Goal: Task Accomplishment & Management: Use online tool/utility

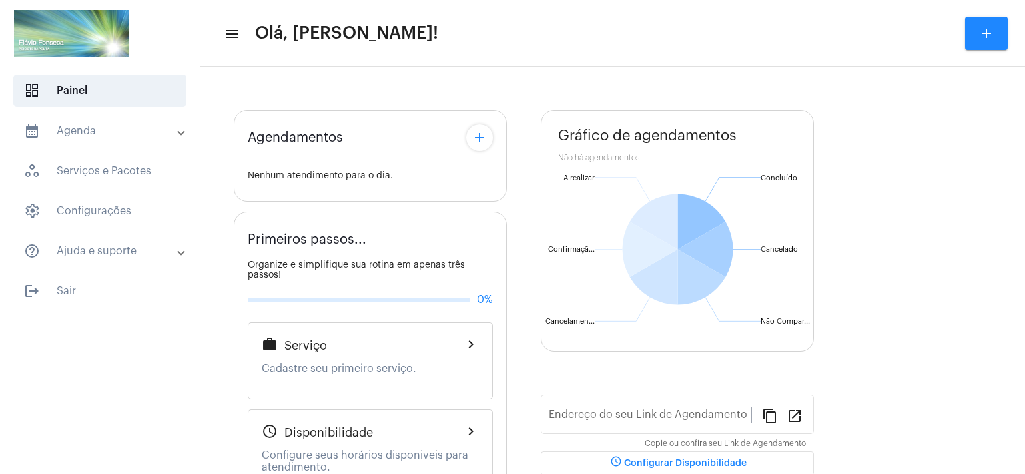
type input "[URL][DOMAIN_NAME]"
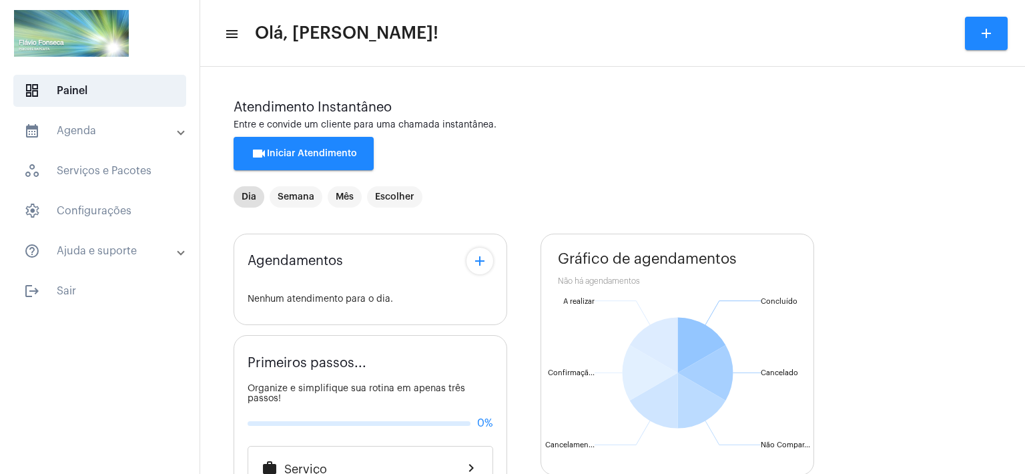
click at [520, 378] on div "Agendamentos add Nenhum atendimento para o dia. Primeiros passos... Organize e …" at bounding box center [613, 482] width 758 height 517
click at [322, 156] on span "videocam Iniciar Atendimento" at bounding box center [304, 153] width 106 height 9
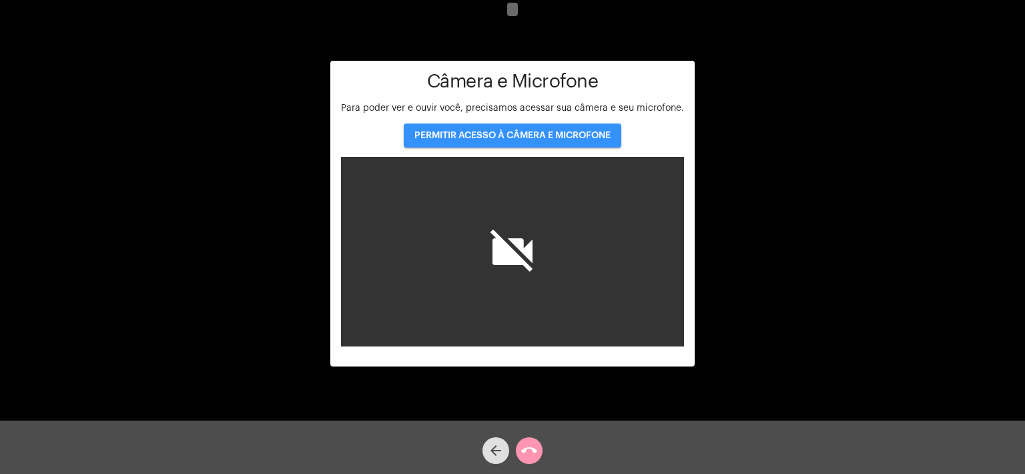
click at [499, 134] on span "PERMITIR ACESSO À CÂMERA E MICROFONE" at bounding box center [513, 135] width 196 height 9
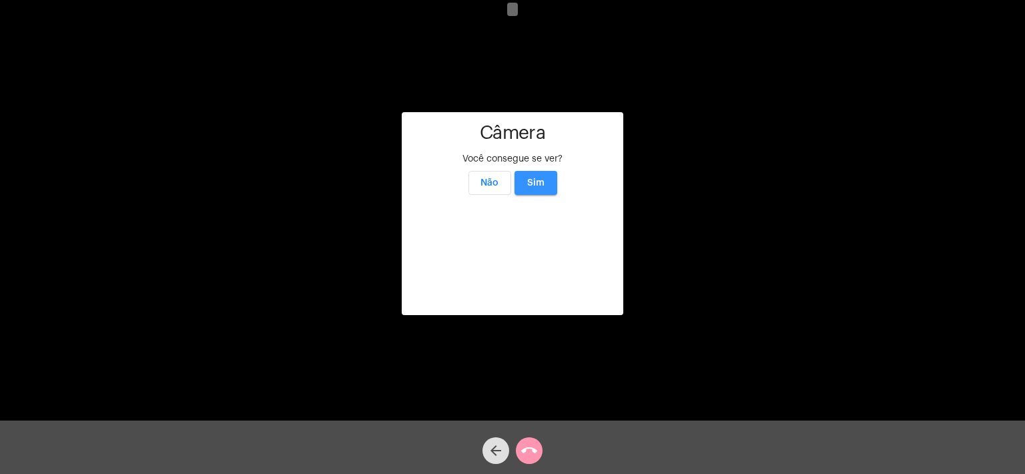
click at [543, 178] on span "Sim" at bounding box center [535, 182] width 17 height 9
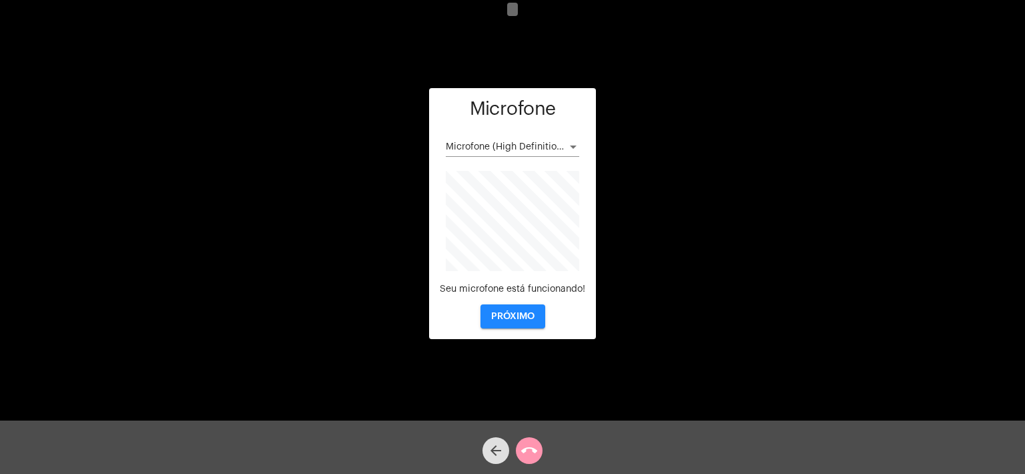
click at [513, 321] on button "PRÓXIMO" at bounding box center [513, 316] width 65 height 24
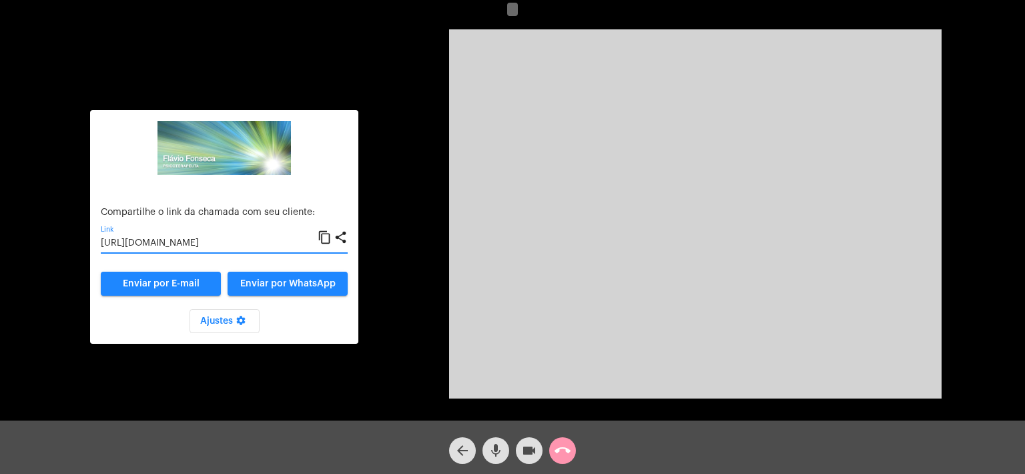
click at [172, 241] on input "[URL][DOMAIN_NAME]" at bounding box center [209, 243] width 217 height 11
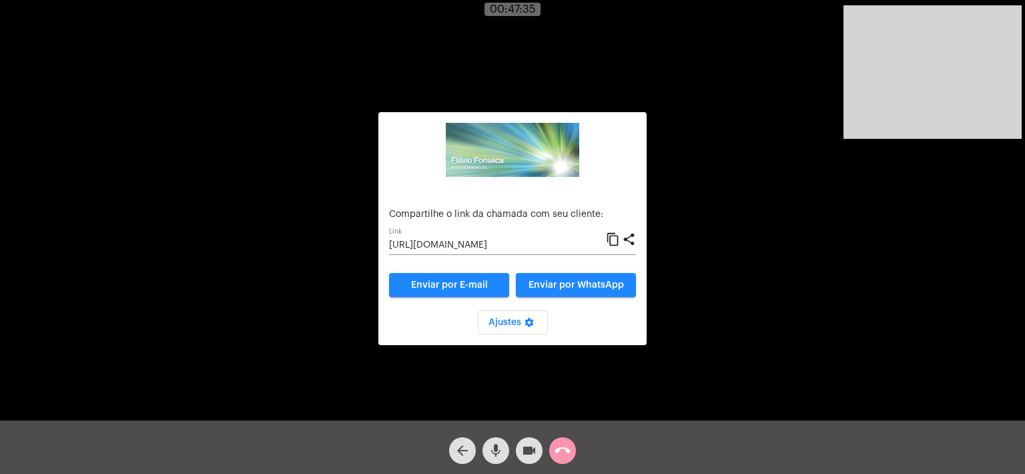
click at [583, 455] on div "arrow_back mic videocam call_end" at bounding box center [512, 447] width 1025 height 53
click at [566, 449] on mat-icon "call_end" at bounding box center [563, 451] width 16 height 16
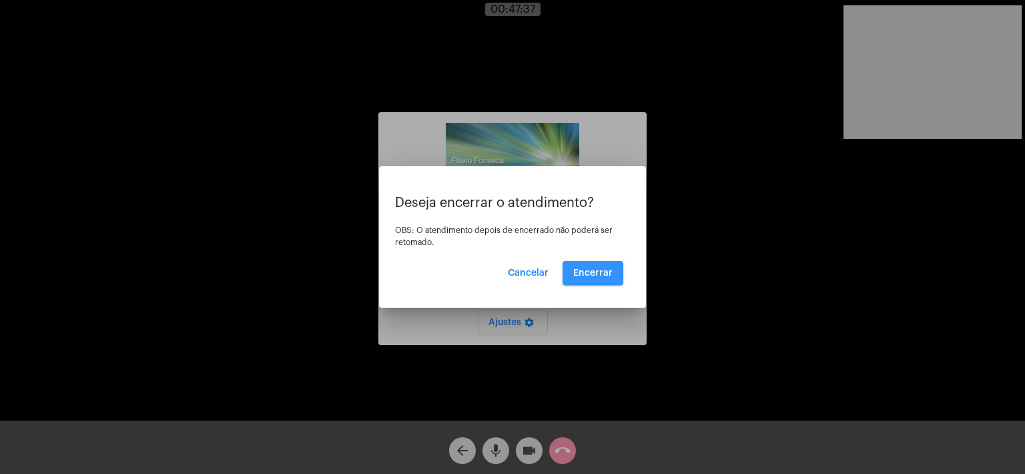
click at [595, 271] on span "Encerrar" at bounding box center [592, 272] width 39 height 9
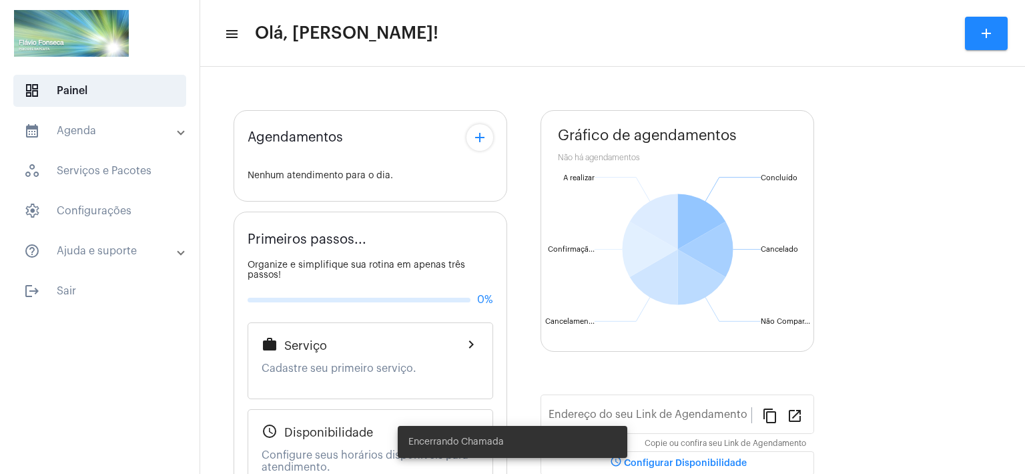
type input "[URL][DOMAIN_NAME]"
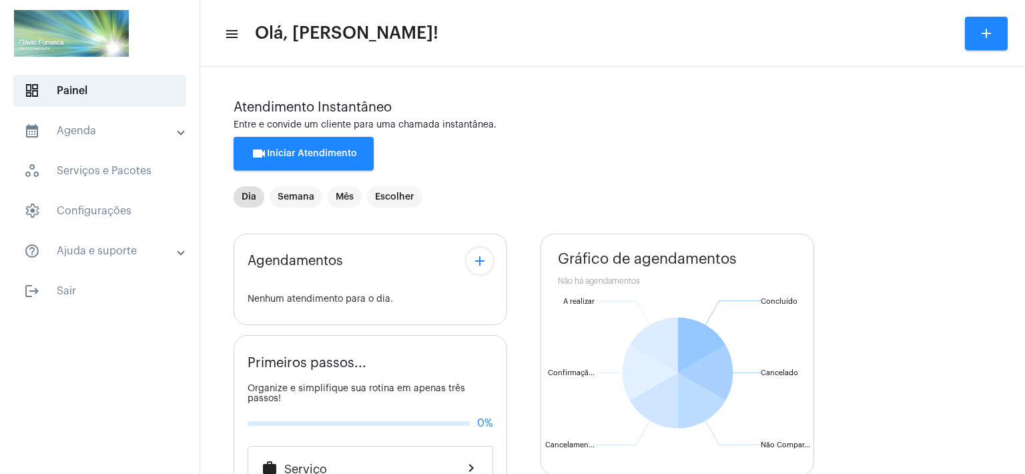
click at [327, 155] on span "videocam Iniciar Atendimento" at bounding box center [304, 153] width 106 height 9
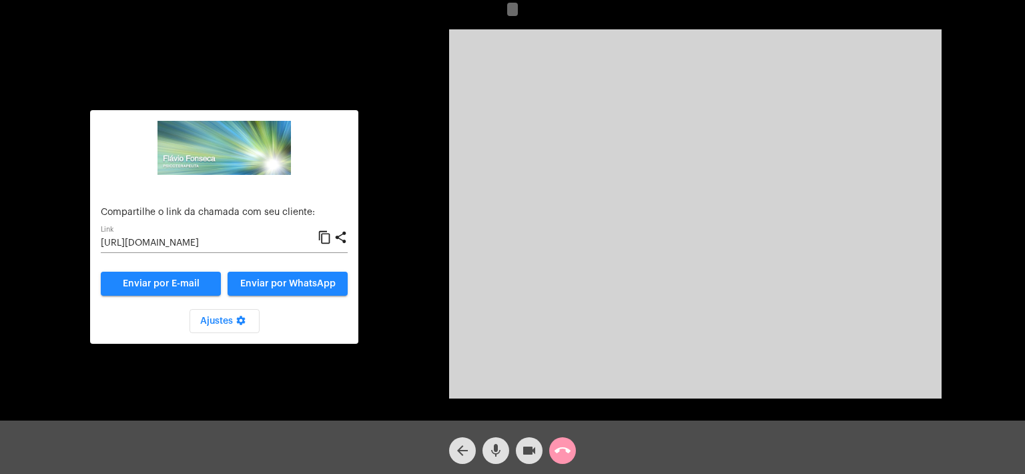
click at [285, 236] on div "[URL][DOMAIN_NAME] Link" at bounding box center [209, 240] width 217 height 26
click at [272, 244] on input "[URL][DOMAIN_NAME]" at bounding box center [209, 243] width 217 height 11
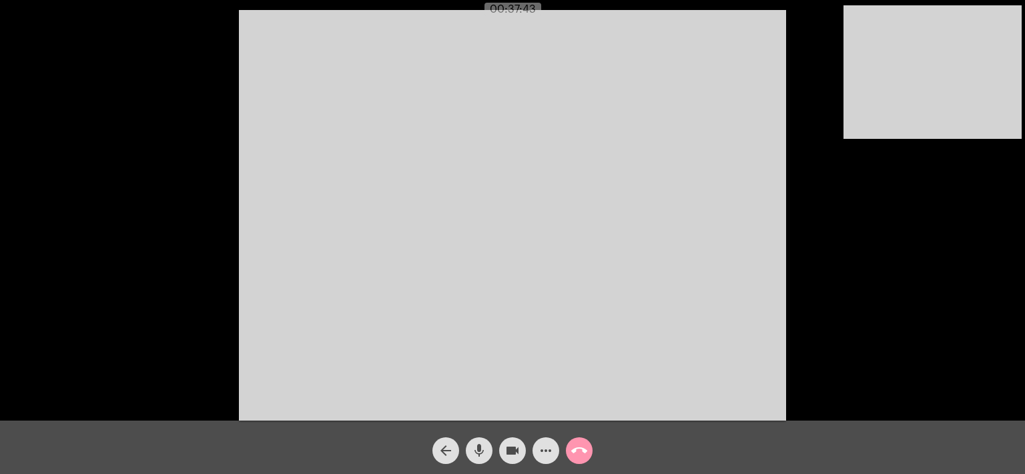
click at [806, 43] on div "Acessando Câmera e Microfone..." at bounding box center [512, 213] width 1023 height 421
click at [583, 452] on mat-icon "call_end" at bounding box center [579, 451] width 16 height 16
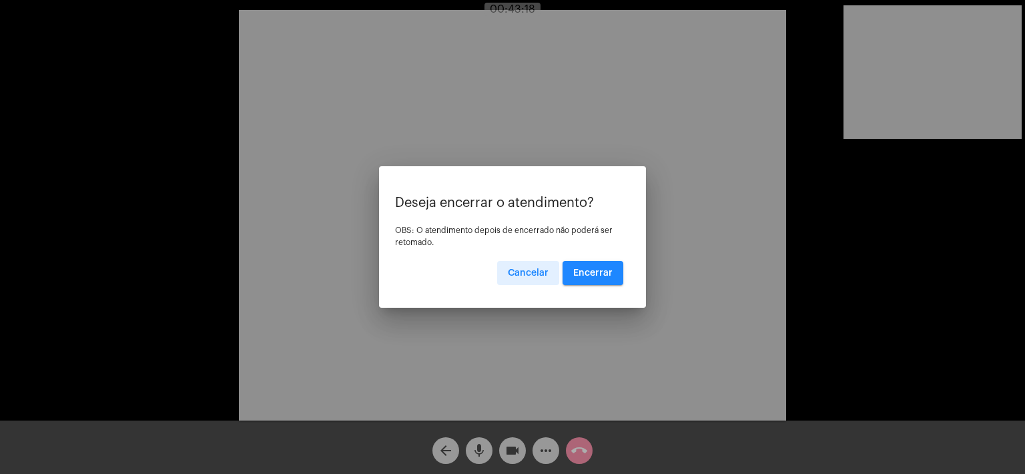
click at [595, 275] on span "Encerrar" at bounding box center [592, 272] width 39 height 9
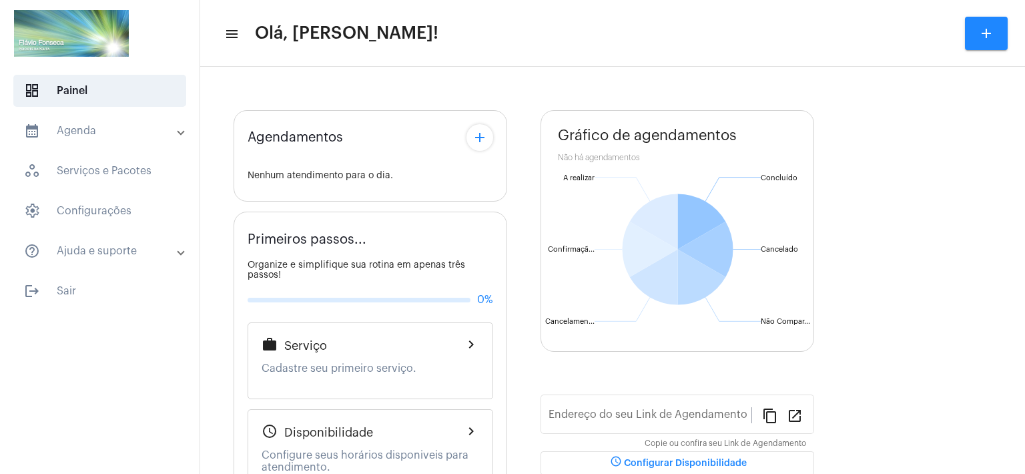
type input "[URL][DOMAIN_NAME]"
